Goal: Task Accomplishment & Management: Manage account settings

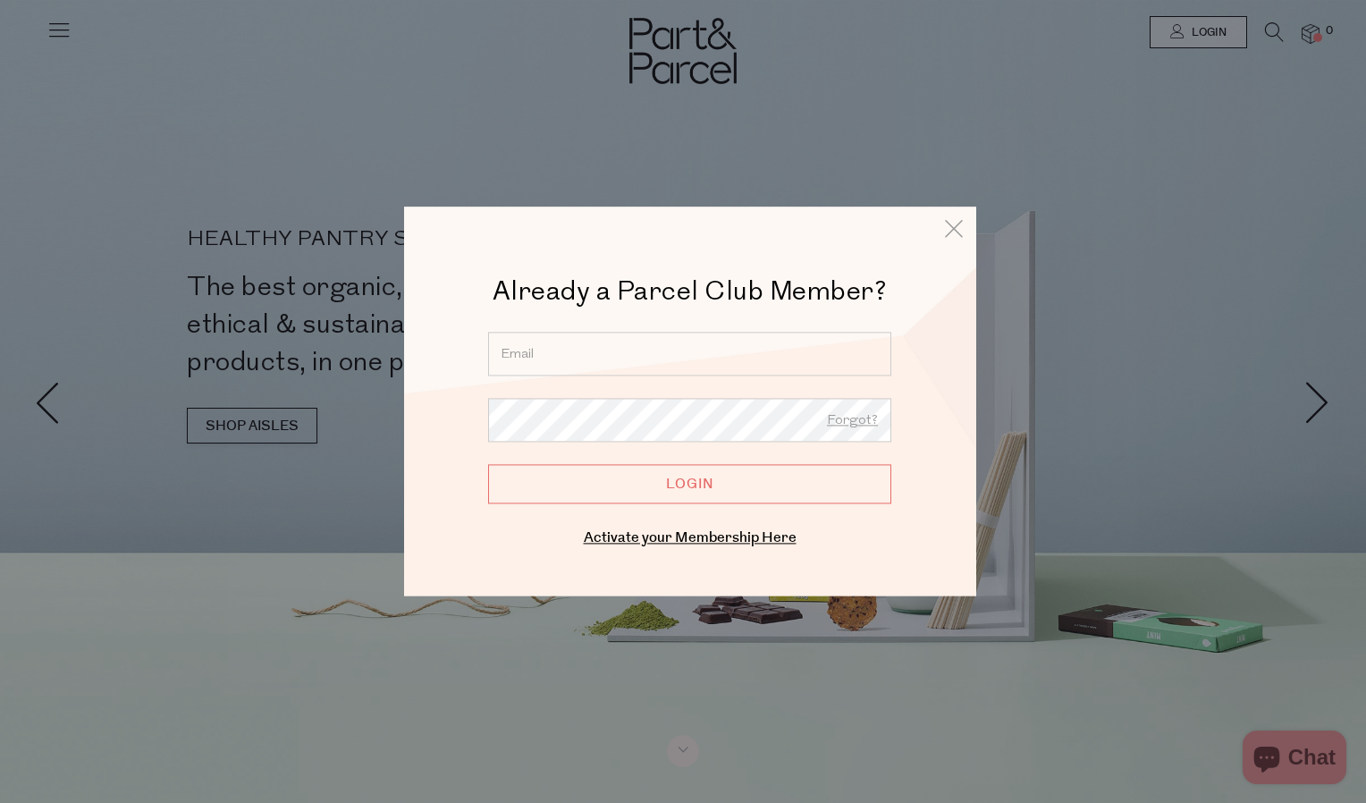
click at [561, 342] on input "email" at bounding box center [689, 354] width 403 height 44
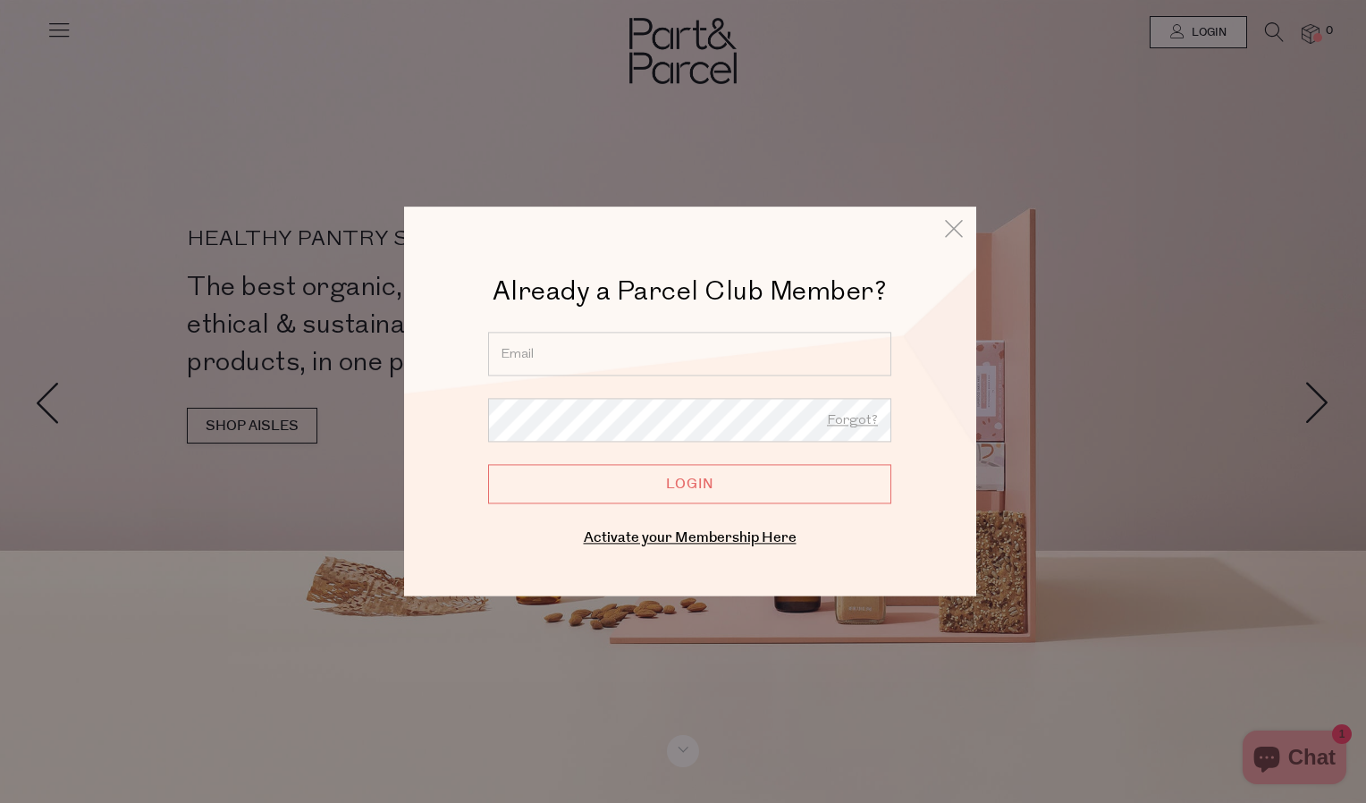
type input "[EMAIL_ADDRESS][DOMAIN_NAME]"
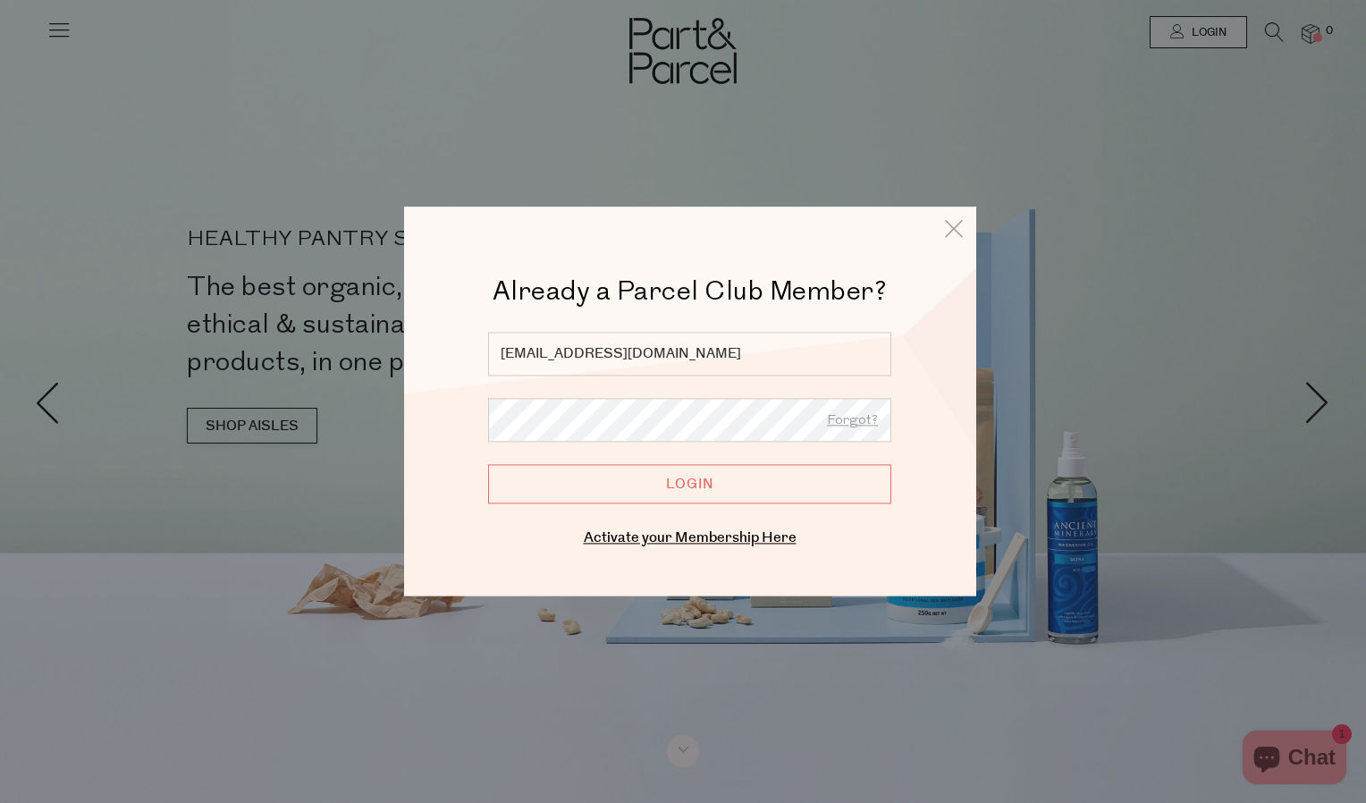
click at [677, 480] on input "Login" at bounding box center [689, 483] width 403 height 39
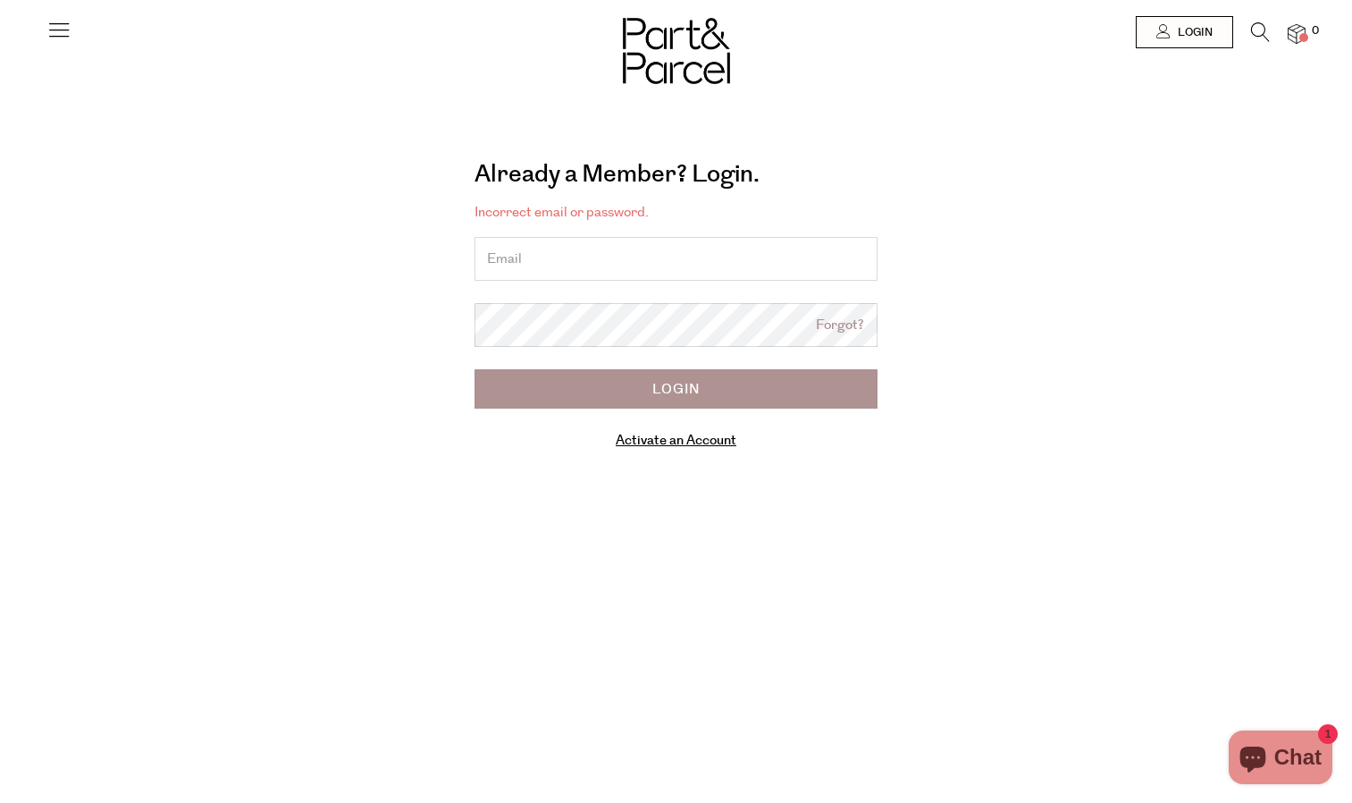
click at [574, 263] on input "email" at bounding box center [676, 259] width 403 height 44
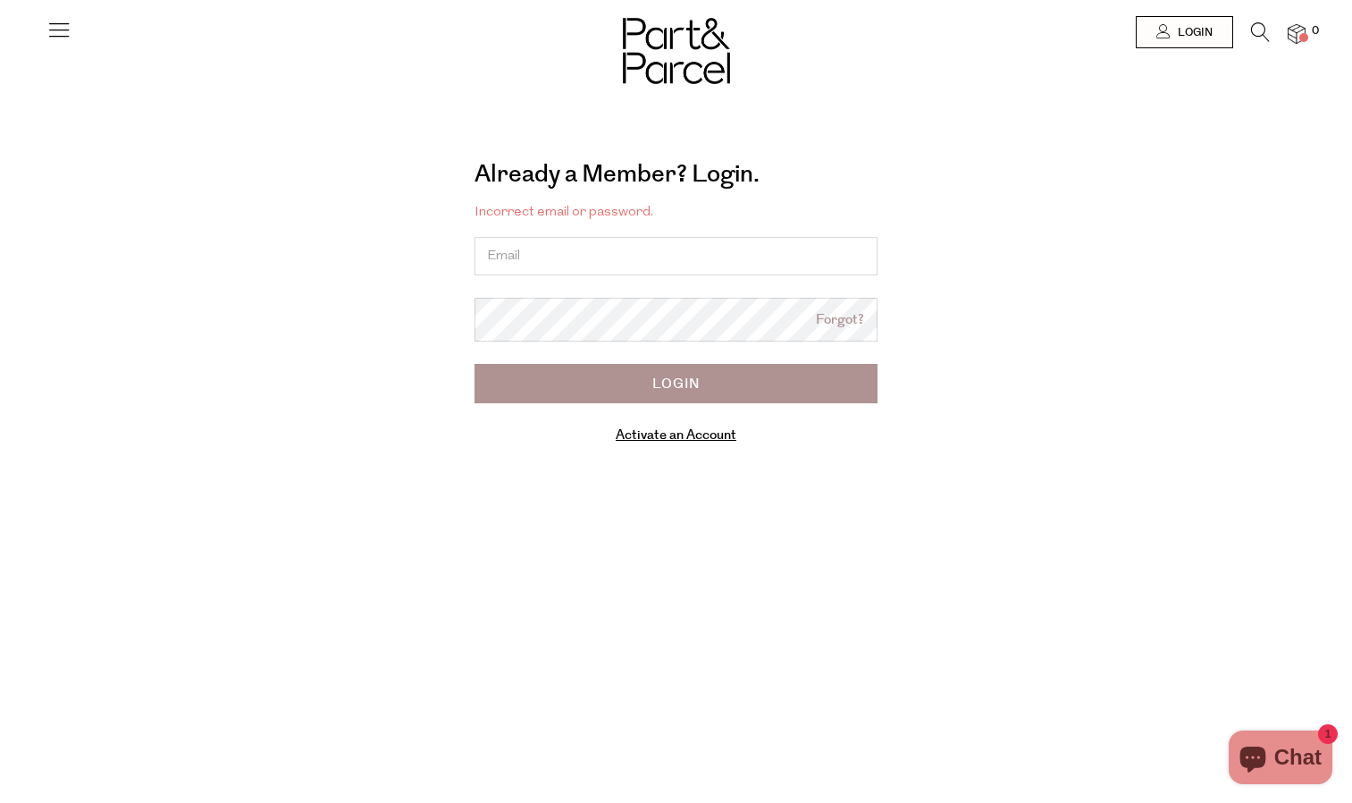
type input "[EMAIL_ADDRESS][DOMAIN_NAME]"
click at [839, 326] on link "Forgot?" at bounding box center [840, 320] width 48 height 21
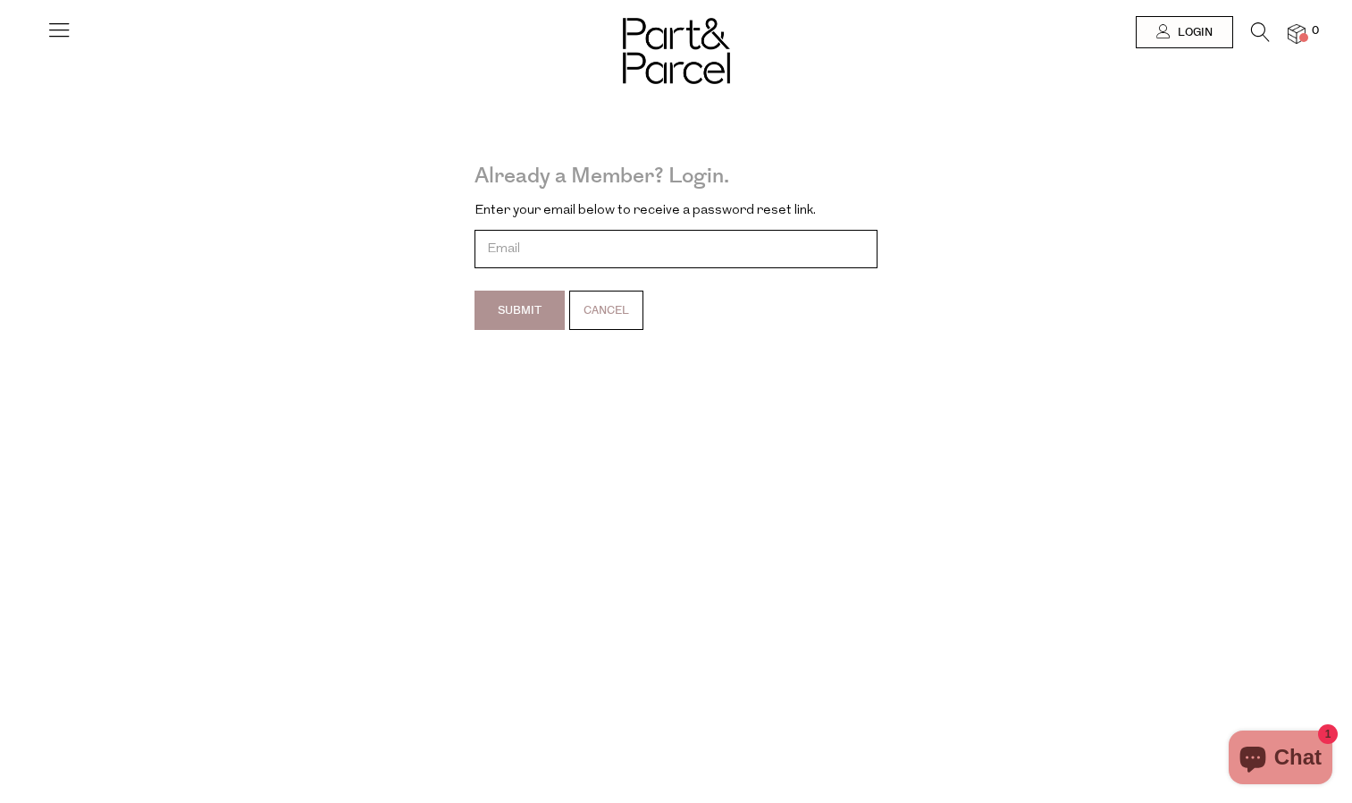
click at [526, 257] on input "email" at bounding box center [676, 249] width 403 height 38
type input "[EMAIL_ADDRESS][DOMAIN_NAME]"
click at [531, 324] on input "Submit" at bounding box center [520, 310] width 90 height 39
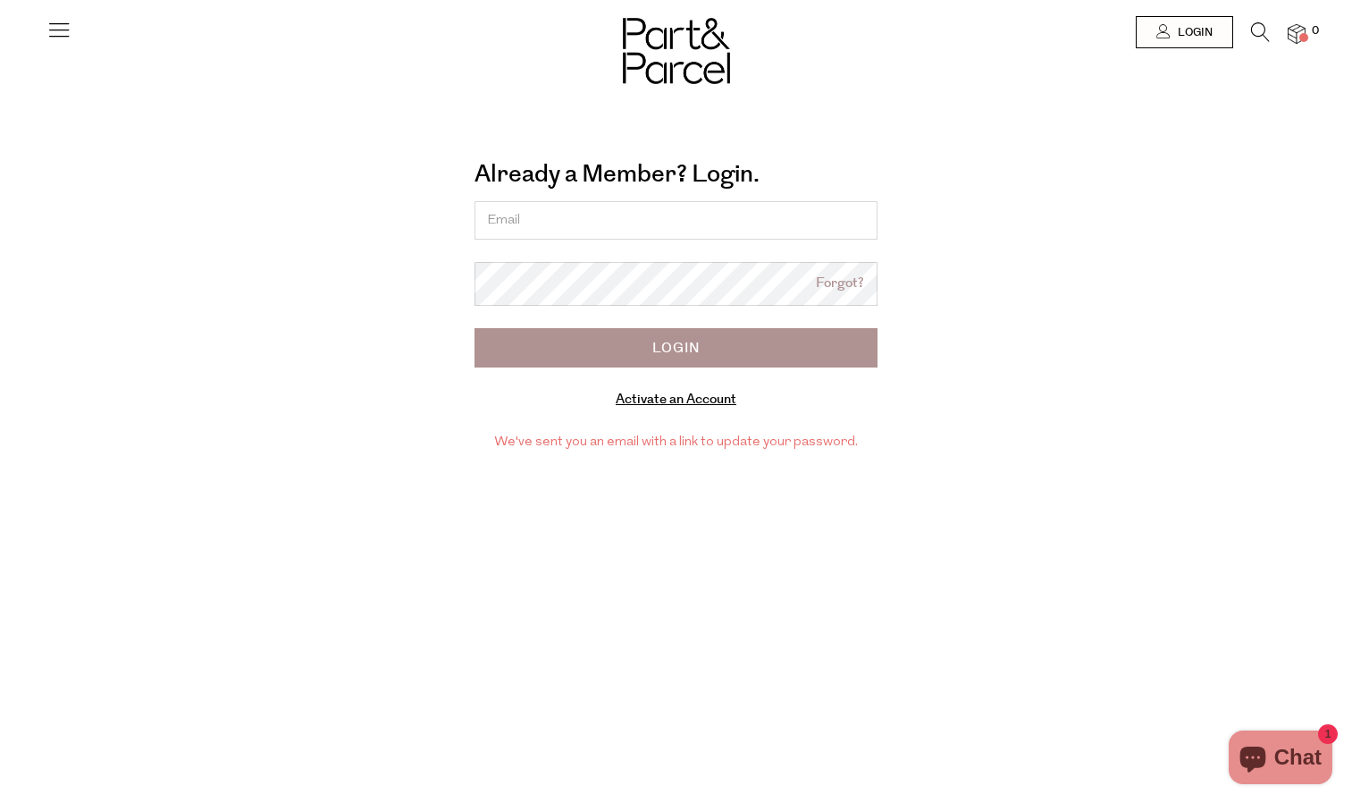
click at [569, 231] on input "email" at bounding box center [676, 220] width 403 height 38
